Goal: Navigation & Orientation: Find specific page/section

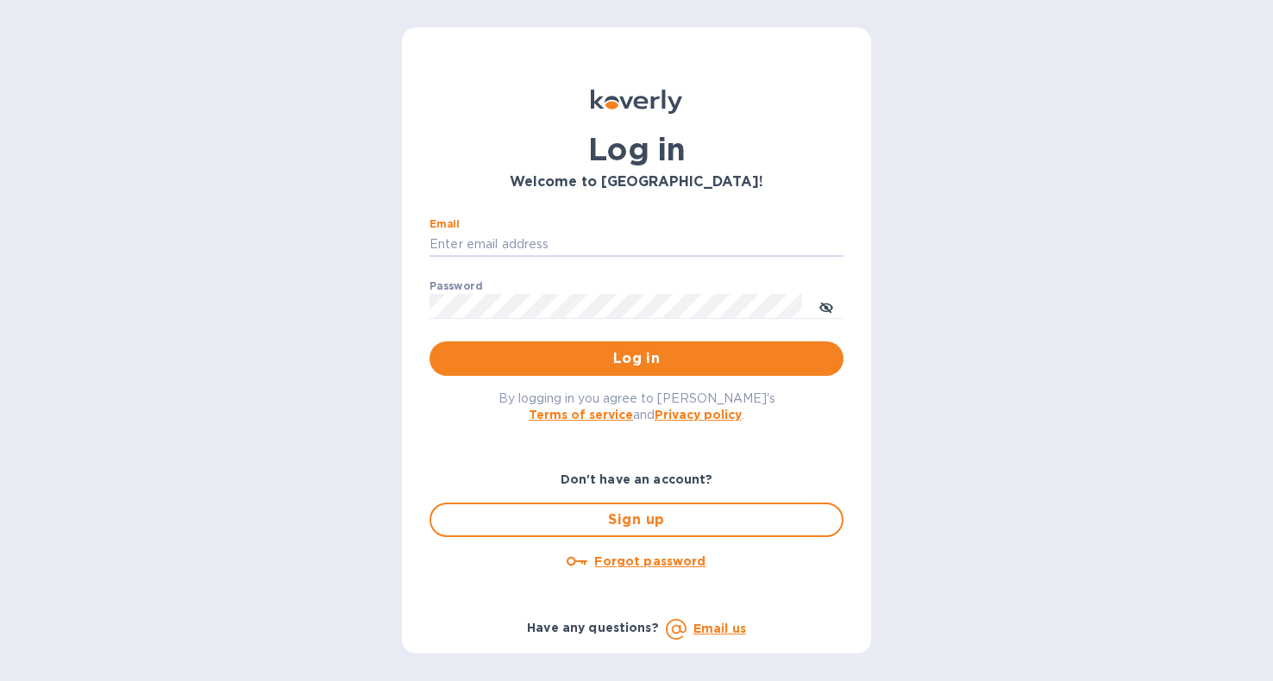
type input "[EMAIL_ADDRESS][DOMAIN_NAME]"
click at [637, 358] on button "Log in" at bounding box center [637, 359] width 414 height 35
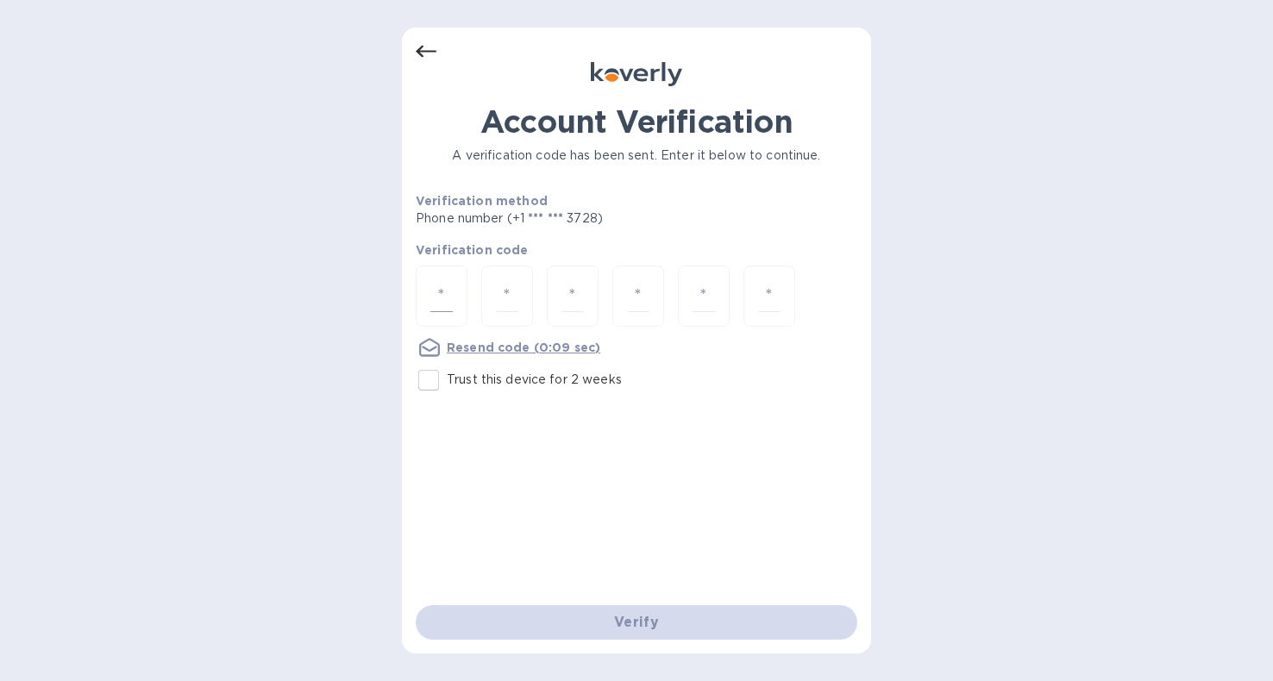
click at [444, 291] on input "number" at bounding box center [441, 296] width 22 height 32
type input "9"
type input "3"
type input "9"
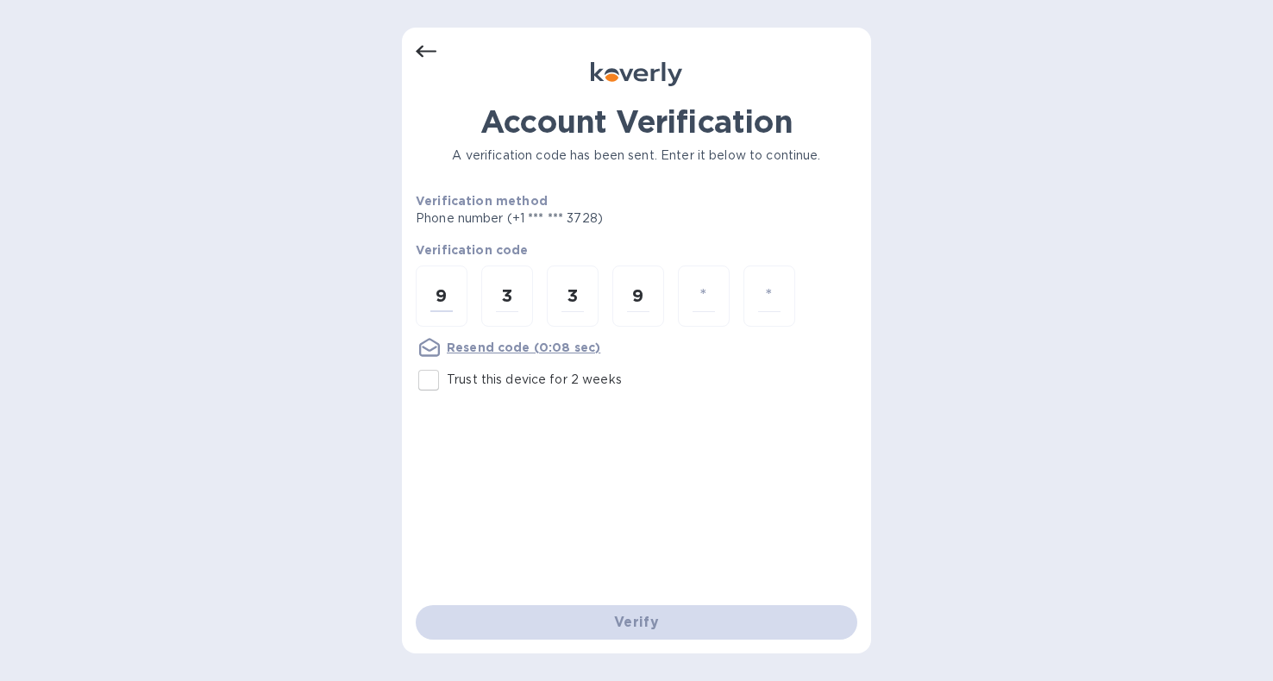
type input "5"
type input "1"
